Goal: Task Accomplishment & Management: Manage account settings

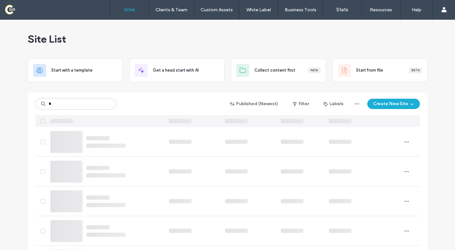
type input "*"
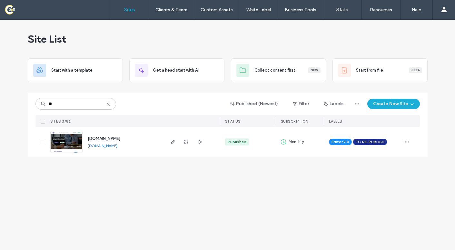
type input "**"
click at [172, 146] on div at bounding box center [186, 142] width 35 height 30
click at [172, 144] on icon "button" at bounding box center [172, 141] width 5 height 5
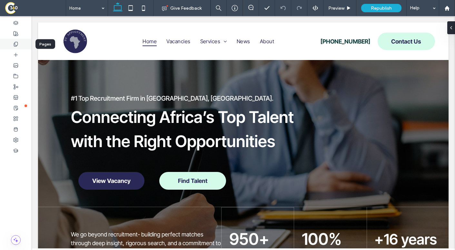
click at [24, 44] on div at bounding box center [16, 44] width 32 height 11
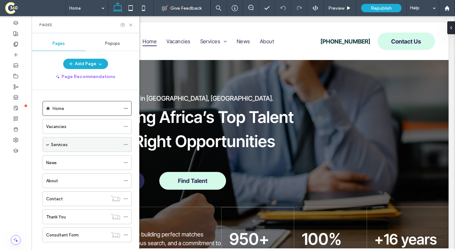
click at [48, 146] on span at bounding box center [47, 144] width 3 height 14
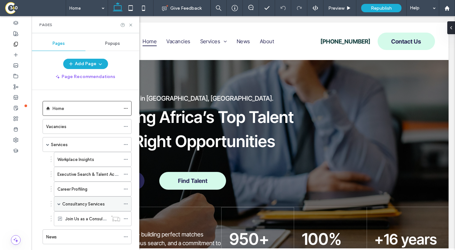
click at [59, 204] on span at bounding box center [58, 203] width 3 height 3
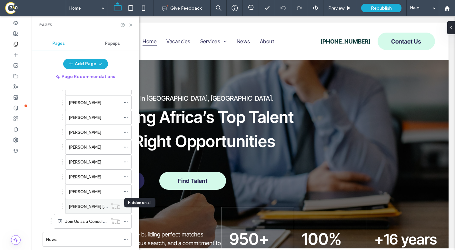
scroll to position [135, 0]
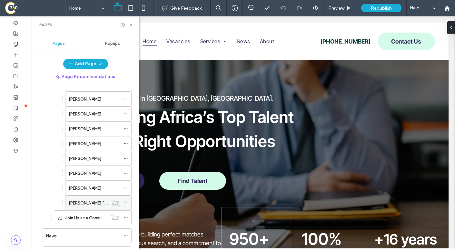
click at [97, 205] on label "Shera B G Noorbhai" at bounding box center [102, 202] width 66 height 11
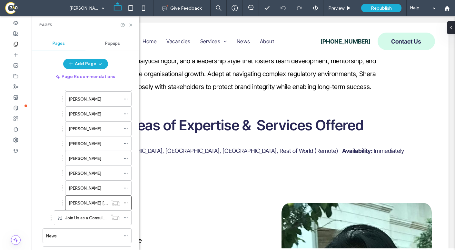
scroll to position [243, 0]
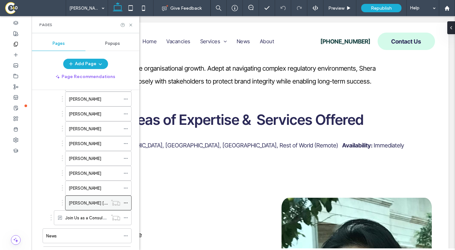
click at [125, 202] on icon at bounding box center [126, 203] width 5 height 5
click at [129, 24] on icon at bounding box center [130, 25] width 5 height 5
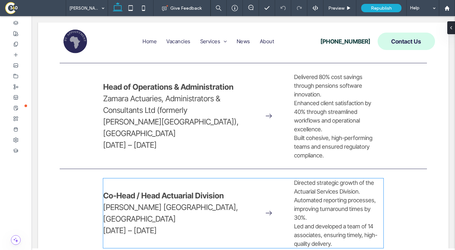
scroll to position [1391, 0]
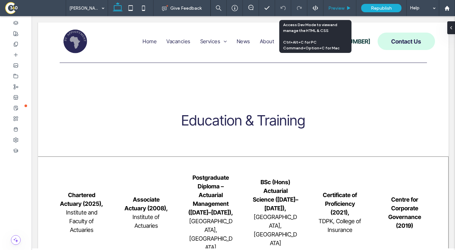
click at [325, 7] on div "Preview" at bounding box center [340, 7] width 33 height 5
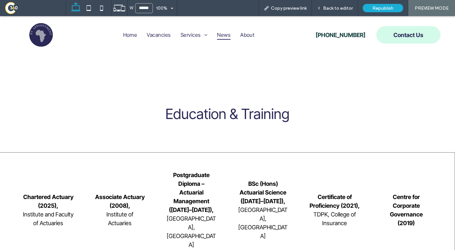
scroll to position [1377, 0]
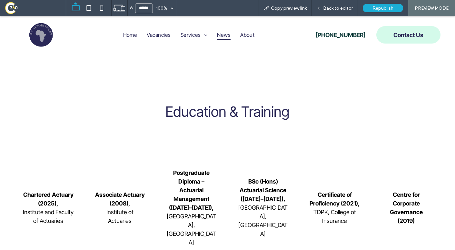
click at [217, 35] on link "News" at bounding box center [223, 35] width 23 height 24
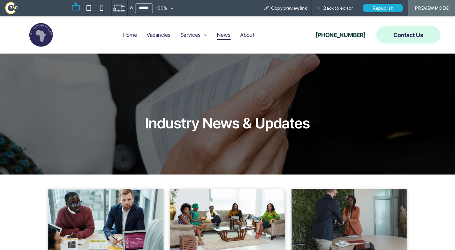
scroll to position [92, 0]
